Goal: Information Seeking & Learning: Find specific fact

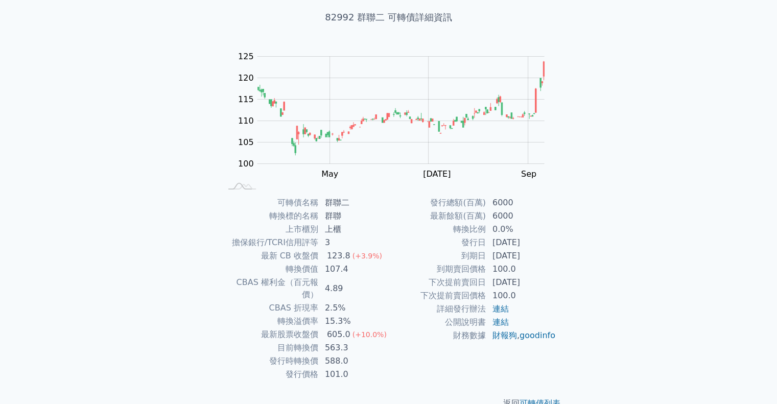
scroll to position [69, 0]
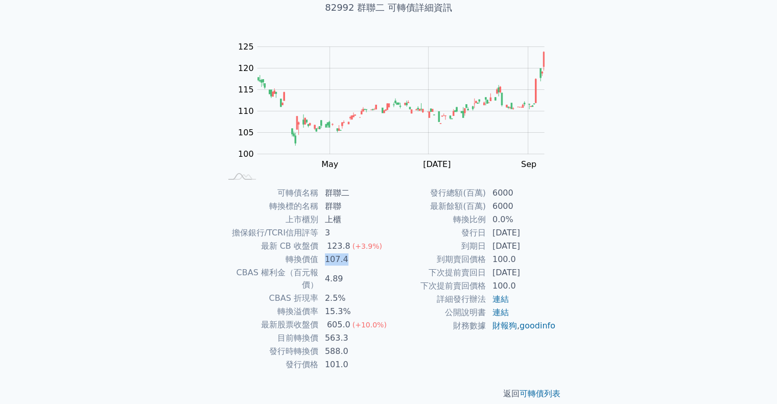
drag, startPoint x: 358, startPoint y: 260, endPoint x: 325, endPoint y: 262, distance: 33.2
click at [325, 262] on td "107.4" at bounding box center [354, 259] width 70 height 13
click at [377, 278] on td "4.89" at bounding box center [354, 279] width 70 height 26
drag, startPoint x: 323, startPoint y: 324, endPoint x: 360, endPoint y: 327, distance: 36.4
click at [360, 332] on td "563.3" at bounding box center [354, 338] width 70 height 13
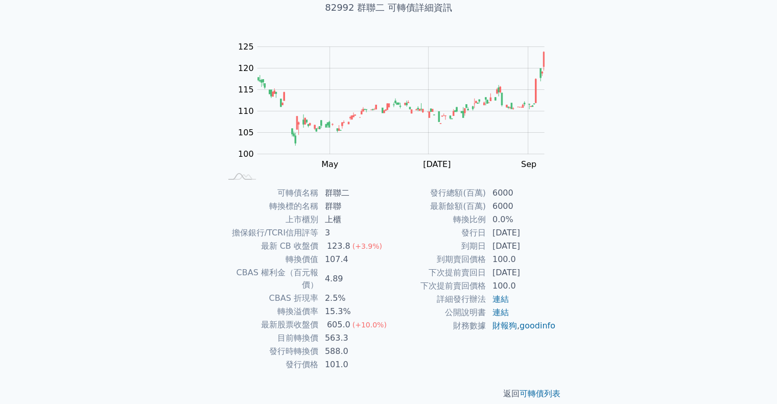
click at [362, 345] on td "588.0" at bounding box center [354, 351] width 70 height 13
drag, startPoint x: 322, startPoint y: 326, endPoint x: 366, endPoint y: 328, distance: 44.0
click at [366, 332] on td "563.3" at bounding box center [354, 338] width 70 height 13
click at [369, 345] on td "588.0" at bounding box center [354, 351] width 70 height 13
